Goal: Information Seeking & Learning: Learn about a topic

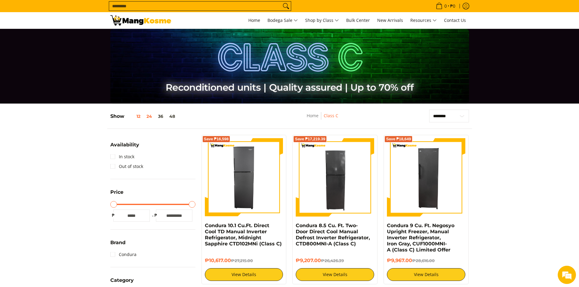
click at [138, 115] on button "12" at bounding box center [133, 116] width 19 height 5
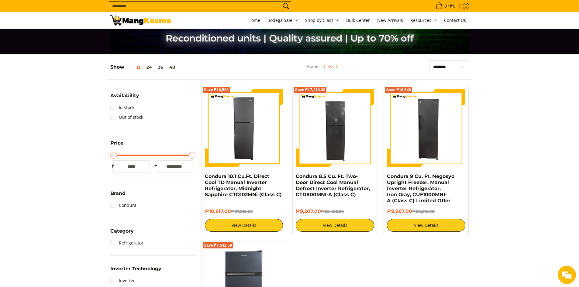
scroll to position [20, 0]
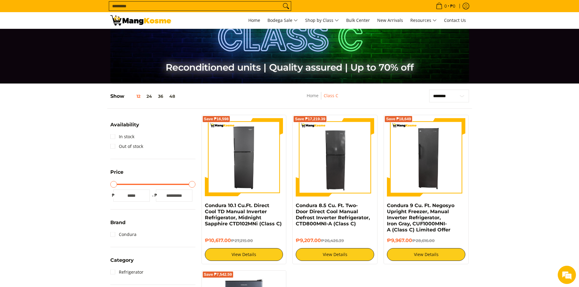
click at [121, 98] on h5 "Show 12 24 36 48" at bounding box center [144, 96] width 68 height 6
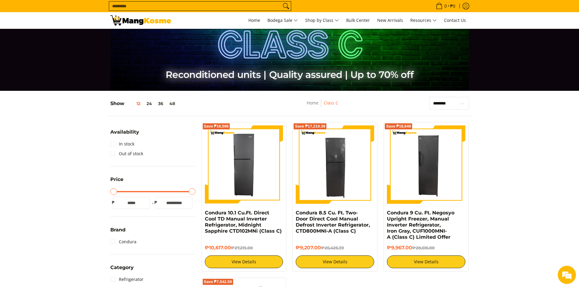
scroll to position [0, 0]
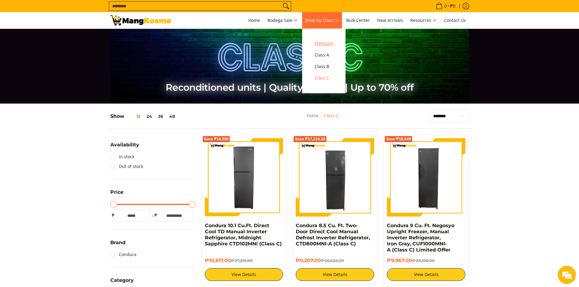
click at [333, 43] on span "Premium" at bounding box center [323, 44] width 19 height 8
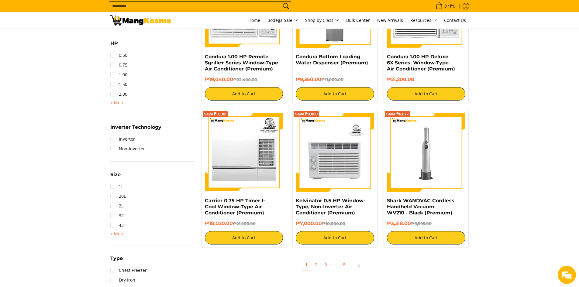
scroll to position [456, 0]
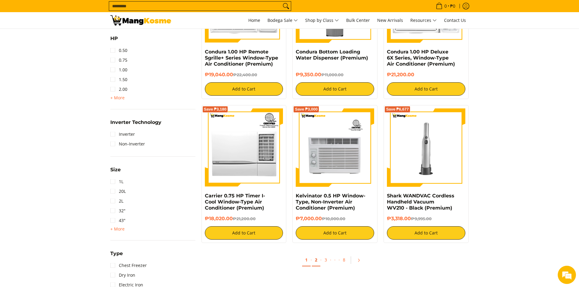
click at [317, 262] on link "2" at bounding box center [316, 260] width 9 height 12
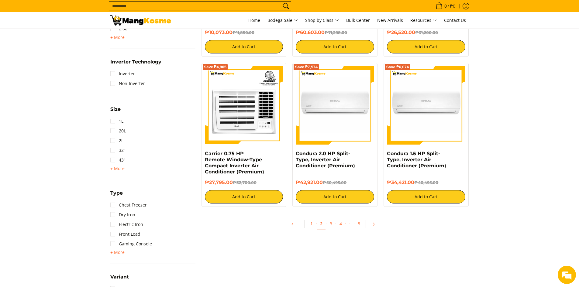
scroll to position [516, 0]
click at [332, 224] on link "3" at bounding box center [331, 224] width 9 height 12
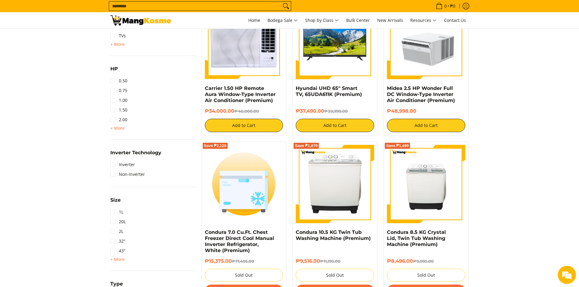
scroll to position [486, 0]
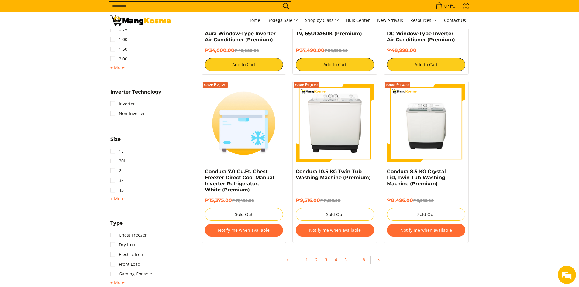
click at [333, 263] on link "4" at bounding box center [335, 260] width 9 height 12
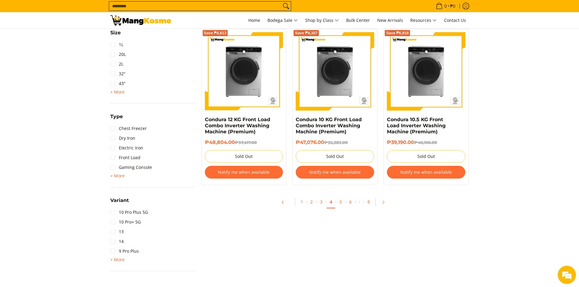
scroll to position [608, 0]
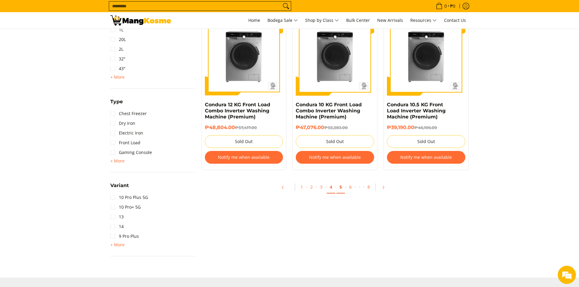
click at [340, 185] on link "5" at bounding box center [340, 187] width 9 height 12
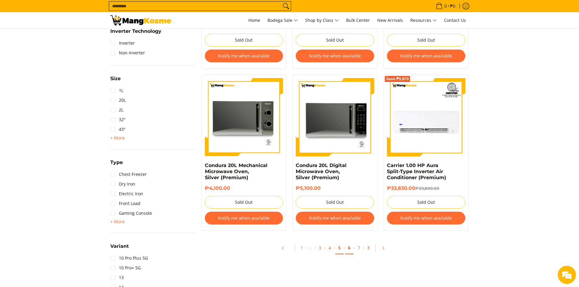
click at [349, 248] on link "6" at bounding box center [349, 248] width 9 height 12
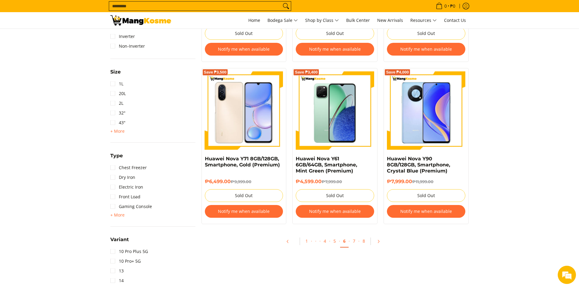
scroll to position [608, 0]
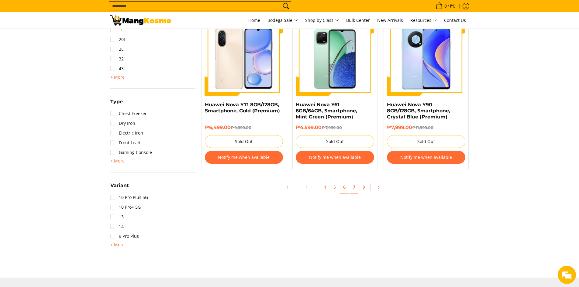
click at [357, 188] on link "7" at bounding box center [354, 187] width 9 height 12
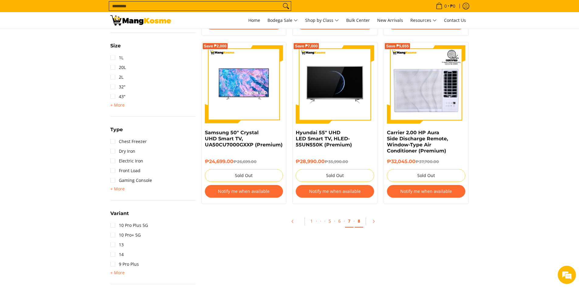
scroll to position [547, 0]
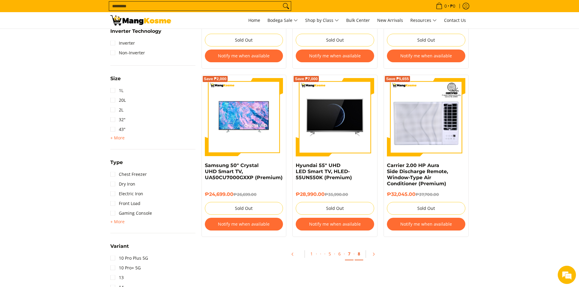
click at [357, 255] on link "8" at bounding box center [359, 254] width 9 height 12
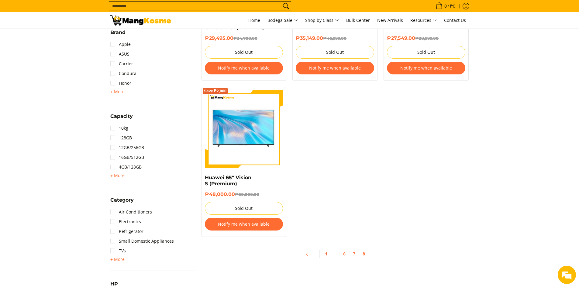
scroll to position [243, 0]
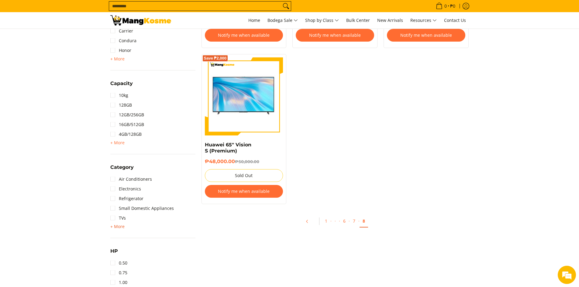
click at [120, 227] on span "+ More" at bounding box center [117, 226] width 14 height 5
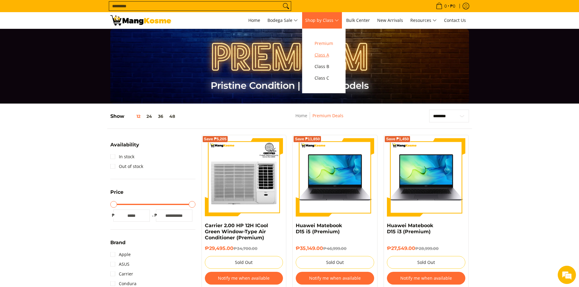
scroll to position [0, 0]
click at [332, 58] on span "Class A" at bounding box center [323, 55] width 19 height 8
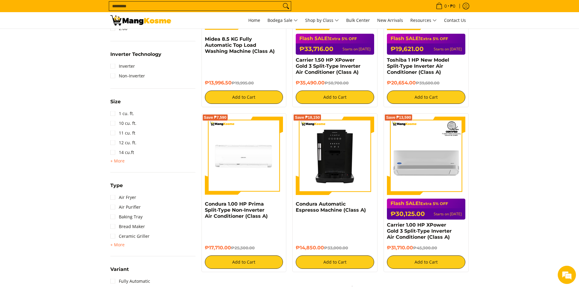
scroll to position [638, 0]
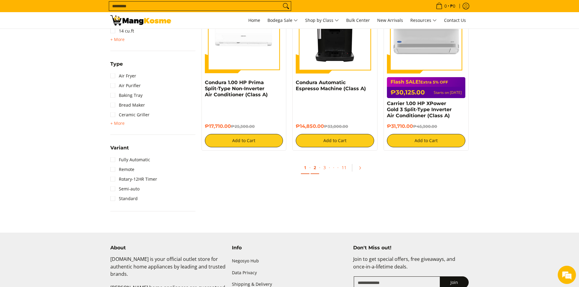
click at [315, 168] on link "2" at bounding box center [314, 168] width 9 height 12
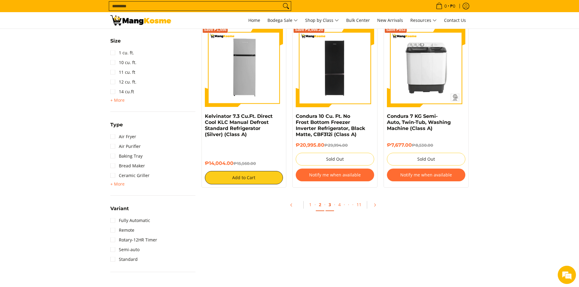
click at [327, 205] on link "3" at bounding box center [329, 205] width 9 height 12
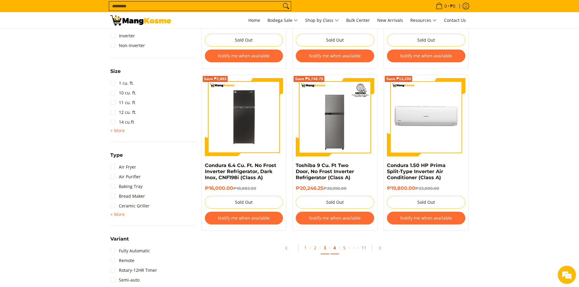
click at [331, 250] on link "4" at bounding box center [334, 248] width 9 height 12
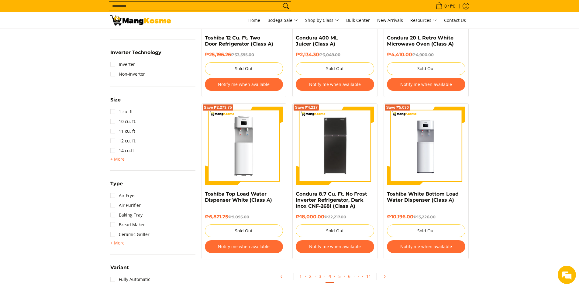
scroll to position [577, 0]
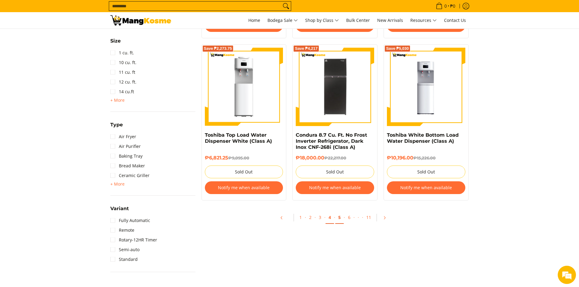
click at [337, 220] on link "5" at bounding box center [339, 217] width 9 height 12
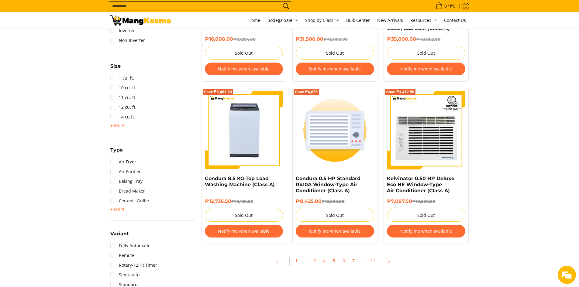
scroll to position [577, 0]
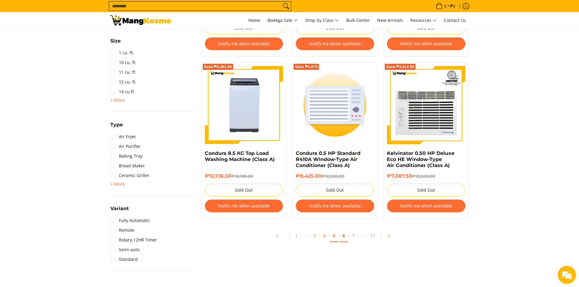
click at [344, 237] on link "6" at bounding box center [343, 236] width 9 height 12
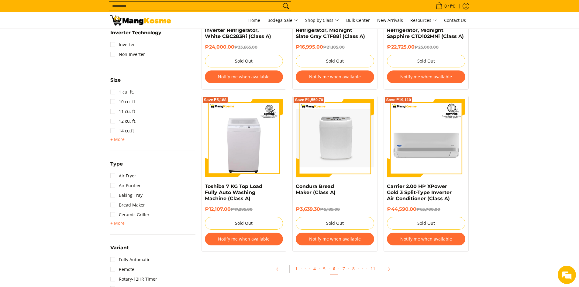
scroll to position [577, 0]
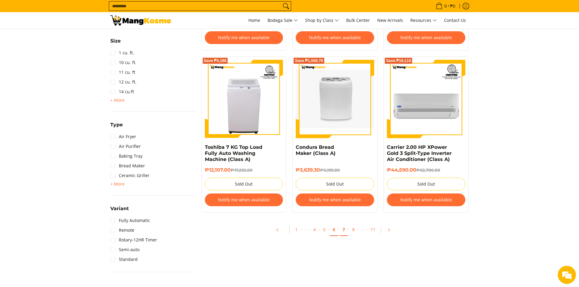
click at [342, 224] on link "7" at bounding box center [343, 230] width 9 height 12
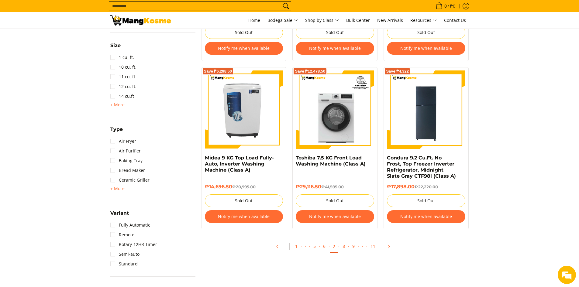
scroll to position [608, 0]
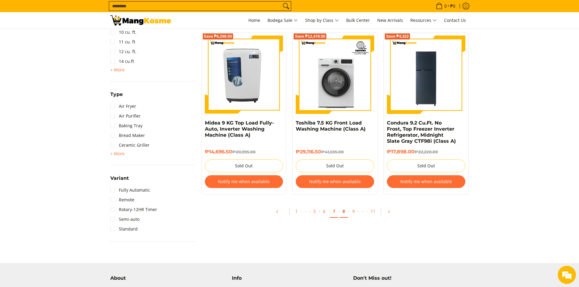
click at [345, 213] on link "8" at bounding box center [343, 211] width 9 height 12
